Goal: Information Seeking & Learning: Learn about a topic

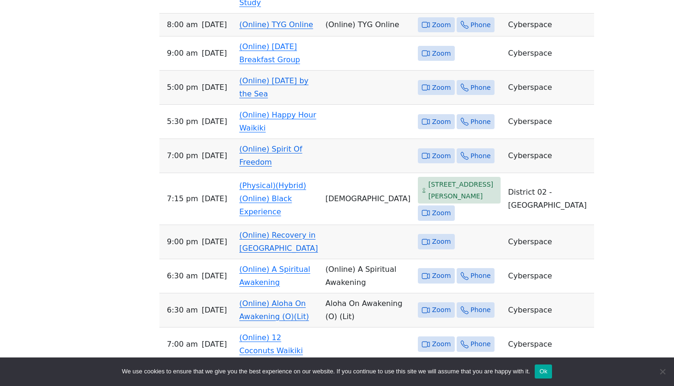
scroll to position [707, 0]
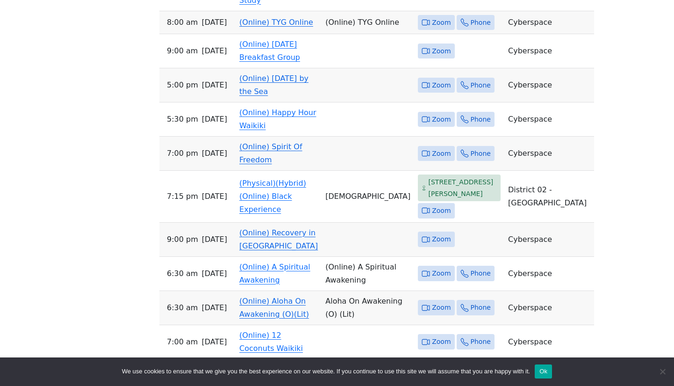
click at [253, 250] on link "(Online) Recovery in [GEOGRAPHIC_DATA]" at bounding box center [278, 239] width 79 height 22
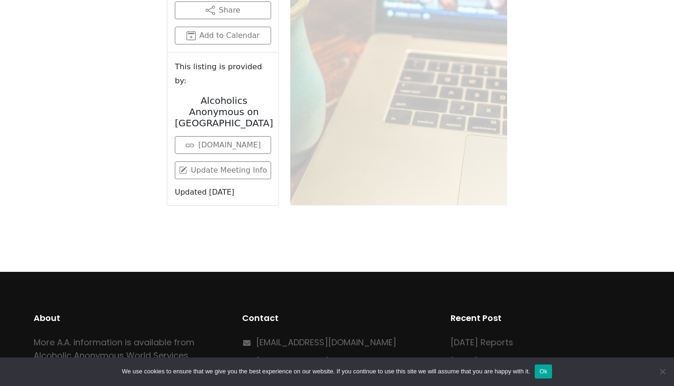
scroll to position [369, 0]
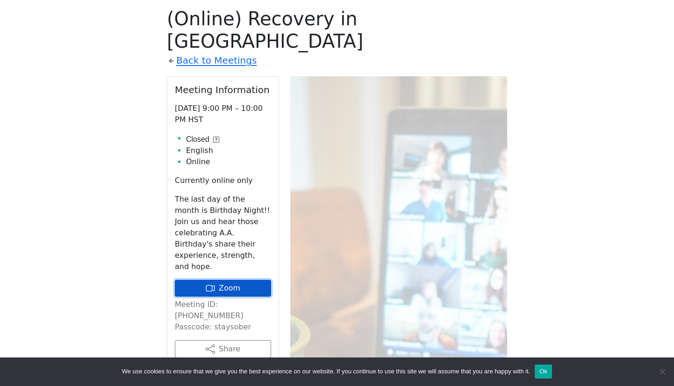
click at [233, 280] on link "Zoom" at bounding box center [223, 288] width 96 height 17
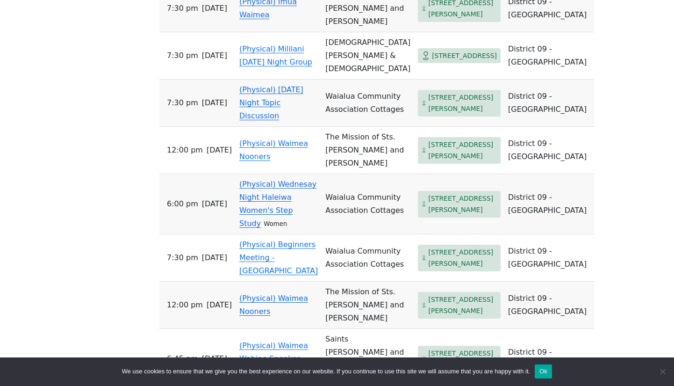
scroll to position [973, 0]
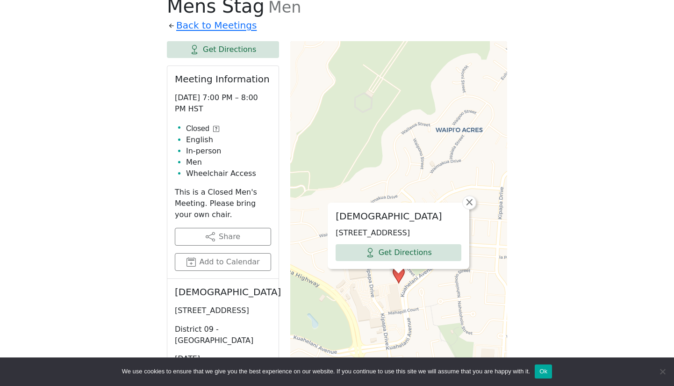
scroll to position [318, 0]
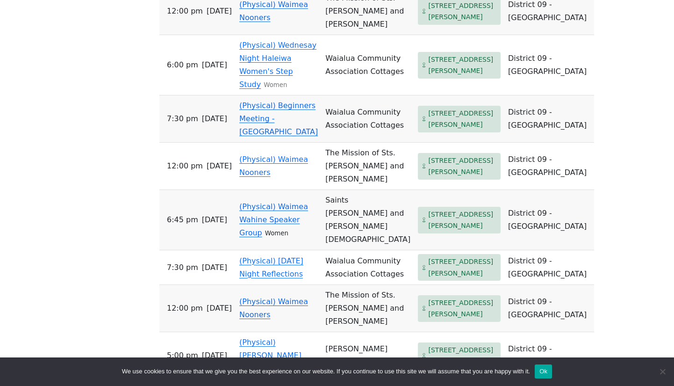
scroll to position [841, 0]
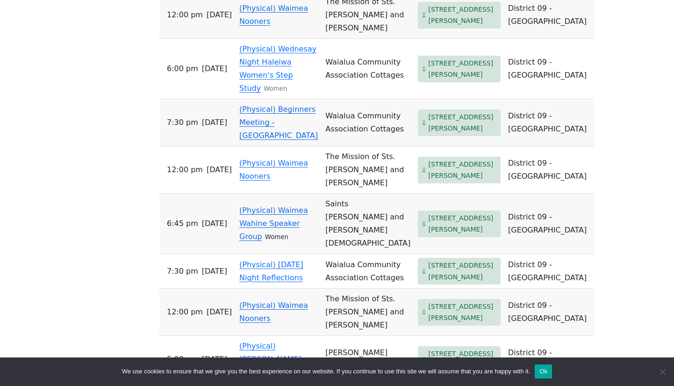
click at [263, 140] on link "(Physical) Beginners Meeting - [GEOGRAPHIC_DATA]" at bounding box center [278, 122] width 79 height 35
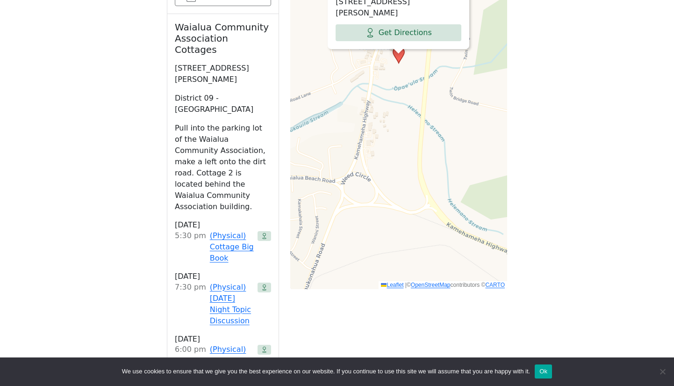
scroll to position [623, 0]
